Goal: Task Accomplishment & Management: Manage account settings

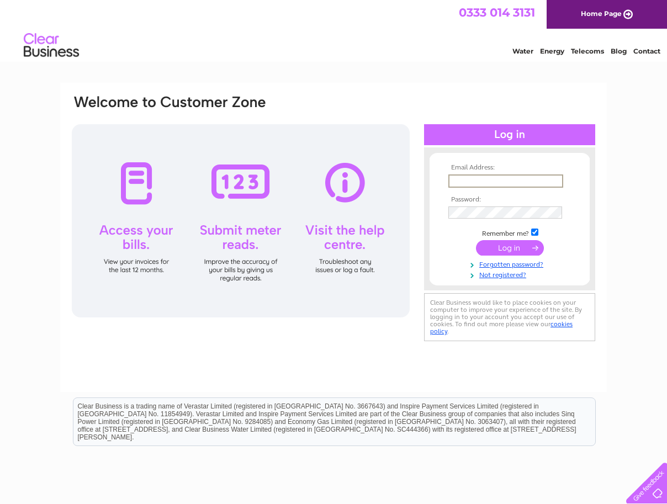
drag, startPoint x: 0, startPoint y: 0, endPoint x: 482, endPoint y: 177, distance: 513.6
click at [482, 177] on input "text" at bounding box center [505, 181] width 115 height 13
type input "james.coghlan@salvationarmy.org.uk"
click at [512, 248] on input "submit" at bounding box center [510, 246] width 68 height 15
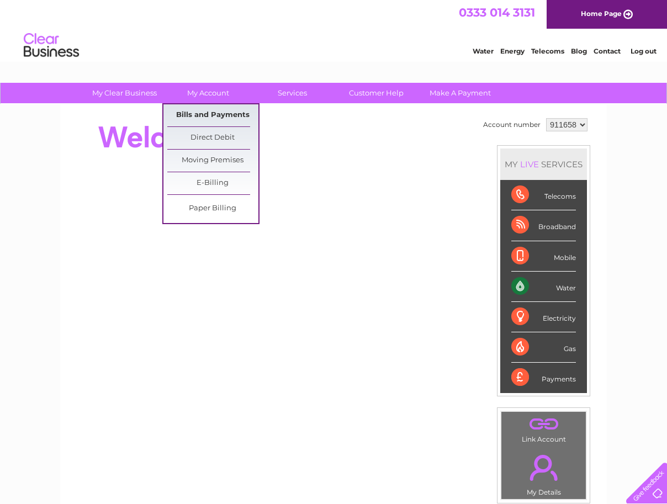
click at [213, 117] on link "Bills and Payments" at bounding box center [212, 115] width 91 height 22
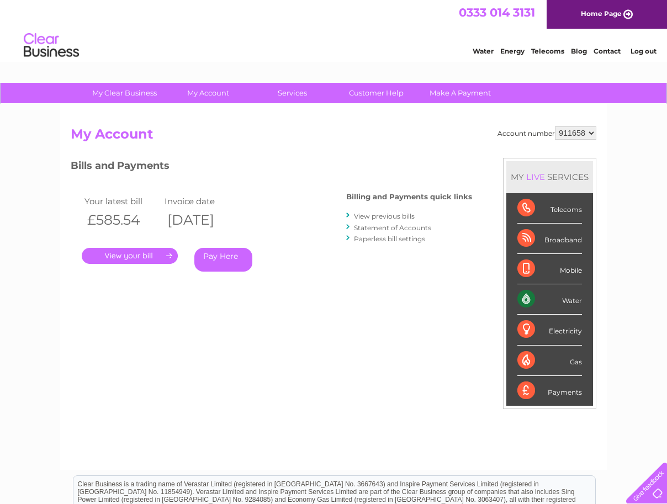
click at [637, 52] on link "Log out" at bounding box center [644, 51] width 26 height 8
